Goal: Task Accomplishment & Management: Use online tool/utility

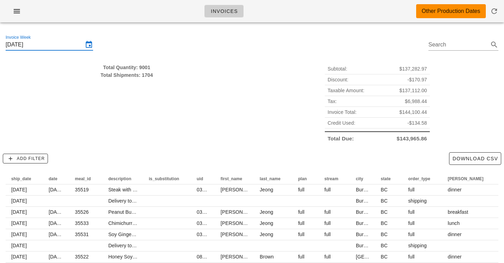
click at [136, 15] on div "Invoices Other Production Dates" at bounding box center [252, 11] width 504 height 22
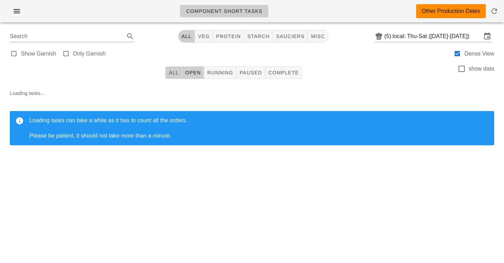
click at [175, 74] on span "All" at bounding box center [173, 73] width 10 height 6
click at [362, 76] on div "All Open Running Paused Complete show data" at bounding box center [251, 73] width 495 height 22
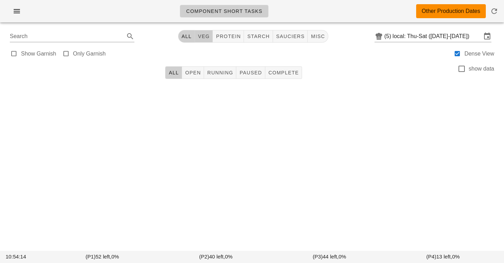
click at [198, 37] on span "veg" at bounding box center [204, 37] width 12 height 6
type input "team:veg"
click at [184, 38] on span "All" at bounding box center [189, 37] width 10 height 6
click at [454, 52] on div at bounding box center [457, 54] width 10 height 10
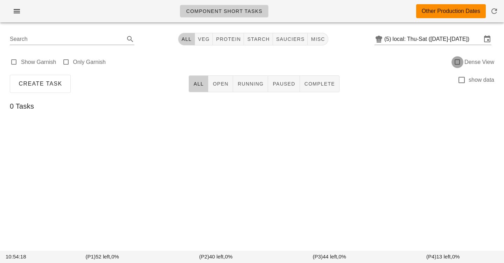
click at [457, 61] on div at bounding box center [457, 62] width 10 height 10
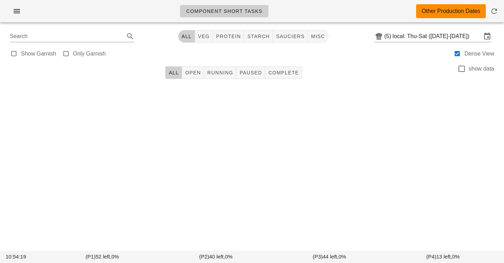
click at [457, 61] on div "Show Garnish Only Garnish Dense View" at bounding box center [251, 53] width 495 height 17
click at [457, 56] on div at bounding box center [457, 54] width 10 height 10
checkbox input "false"
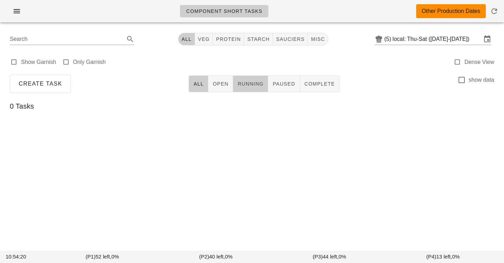
click at [240, 90] on button "Running" at bounding box center [250, 84] width 35 height 17
click at [282, 81] on span "Paused" at bounding box center [283, 84] width 23 height 6
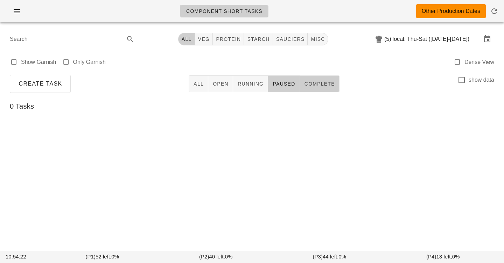
click at [311, 83] on span "Complete" at bounding box center [319, 84] width 31 height 6
click at [209, 90] on button "Open" at bounding box center [220, 84] width 25 height 17
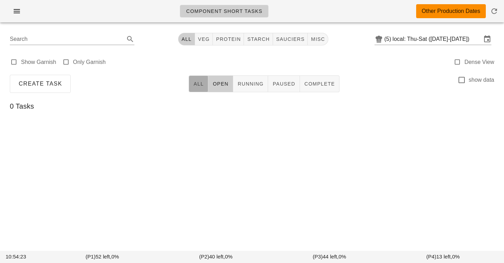
click at [194, 89] on button "All" at bounding box center [199, 84] width 20 height 17
click at [395, 37] on input "local: Thu-Sat (Sep 18-Sep 20)" at bounding box center [437, 39] width 89 height 11
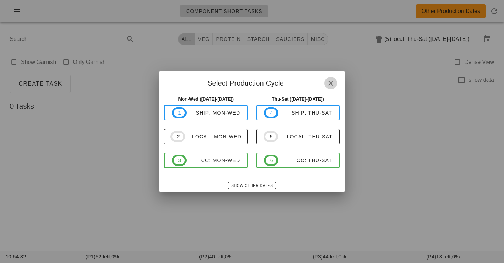
click at [334, 82] on icon "button" at bounding box center [330, 83] width 8 height 8
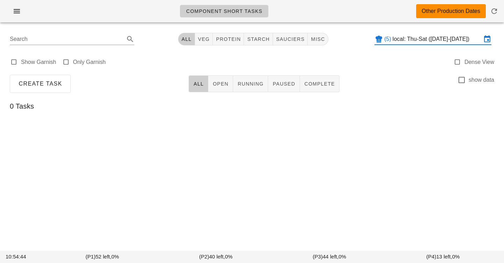
click at [431, 38] on input "local: Thu-Sat (Sep 18-Sep 20)" at bounding box center [437, 39] width 89 height 11
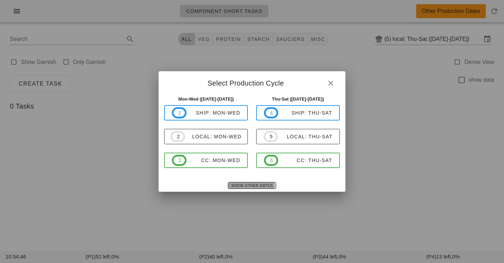
click at [237, 184] on span "Show Other Dates" at bounding box center [252, 186] width 42 height 4
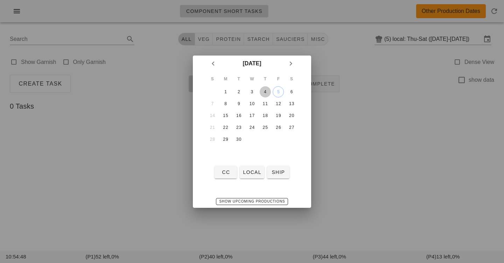
click at [267, 91] on div "4" at bounding box center [265, 92] width 11 height 5
click at [248, 177] on button "local" at bounding box center [252, 172] width 24 height 13
type input "local: Thu-Sat (Sep 4-Sep 6)"
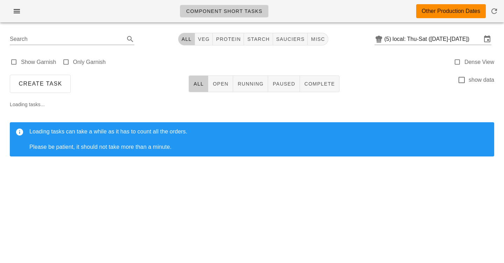
click at [265, 59] on div "Show Garnish Only Garnish Dense View" at bounding box center [251, 61] width 495 height 22
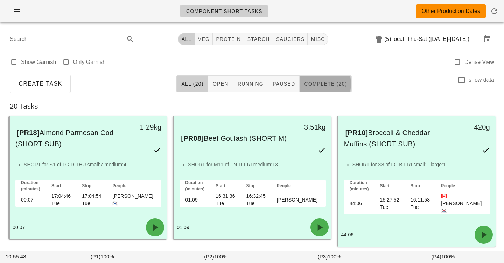
click at [321, 83] on span "Complete (20)" at bounding box center [325, 84] width 43 height 6
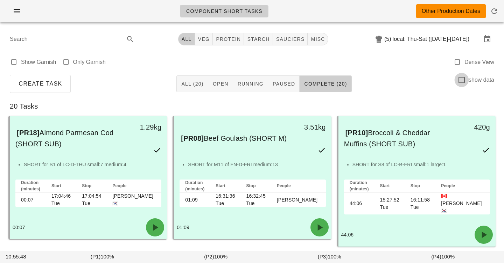
click at [466, 83] on div at bounding box center [462, 80] width 12 height 12
checkbox input "true"
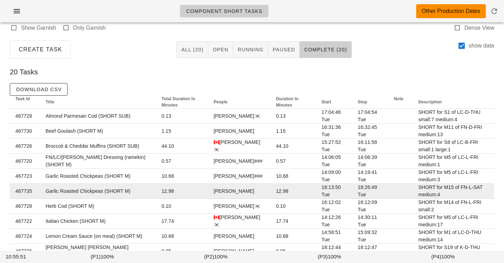
scroll to position [32, 0]
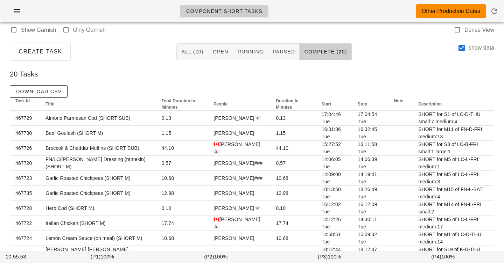
click at [144, 89] on div "Download CSV Task Id Title Total Duration In Minutes People Duration In Minutes…" at bounding box center [251, 251] width 495 height 332
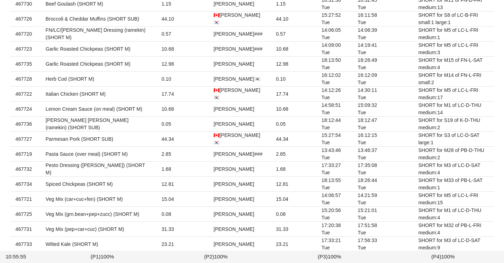
scroll to position [211, 0]
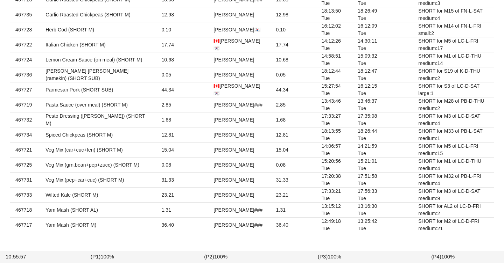
click at [125, 242] on div "Create Task All (20) Open Running Paused Complete (20) show data 20 Tasks Downl…" at bounding box center [251, 61] width 495 height 399
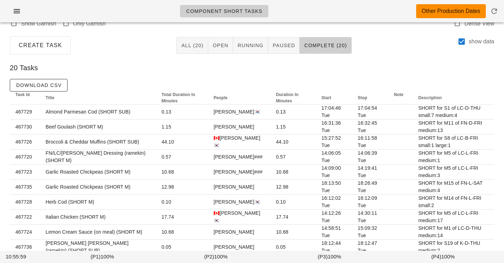
scroll to position [0, 0]
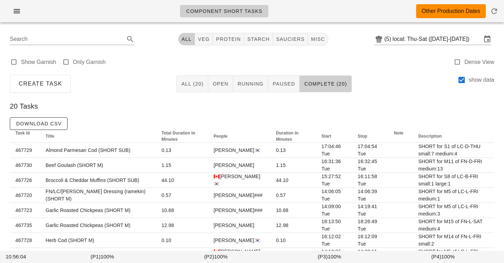
click at [251, 61] on div "Show Garnish Only Garnish Dense View" at bounding box center [251, 61] width 495 height 22
click at [271, 64] on div "Show Garnish Only Garnish Dense View" at bounding box center [251, 61] width 495 height 22
